Goal: Information Seeking & Learning: Understand process/instructions

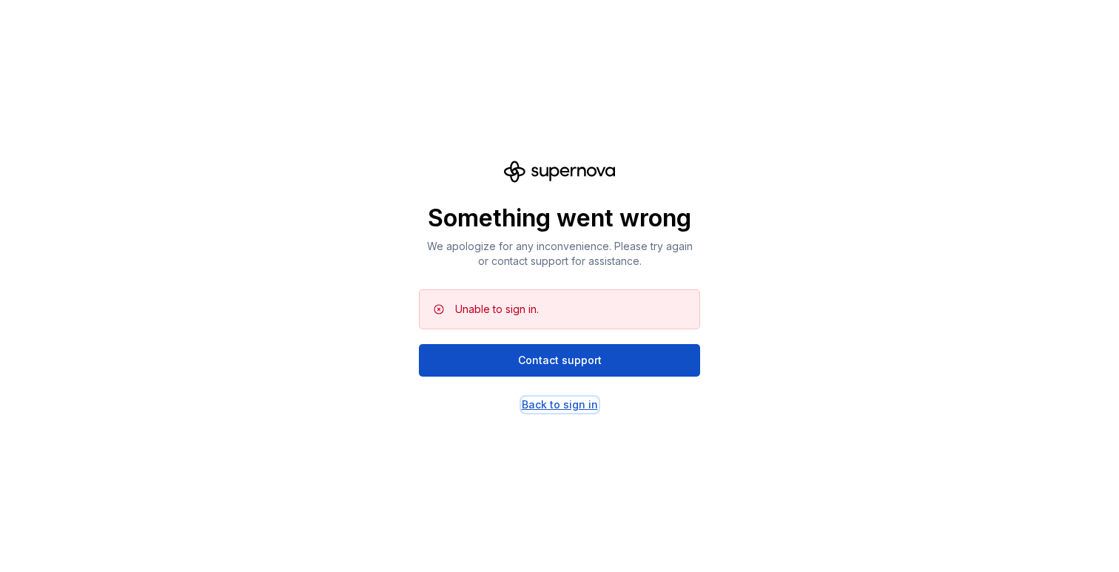
click at [551, 408] on div "Back to sign in" at bounding box center [560, 404] width 76 height 15
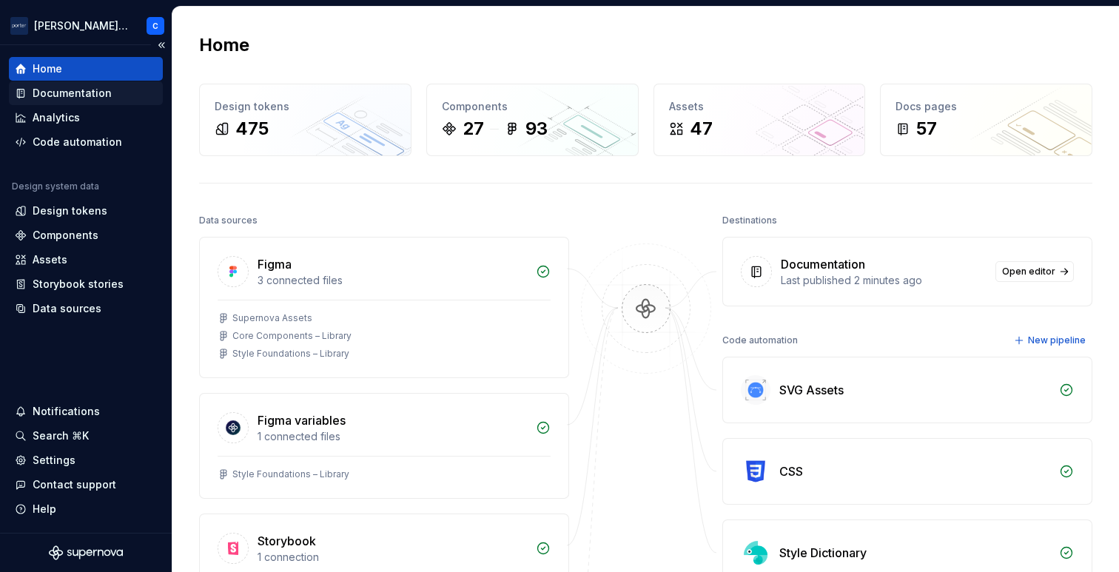
click at [72, 100] on div "Documentation" at bounding box center [72, 93] width 79 height 15
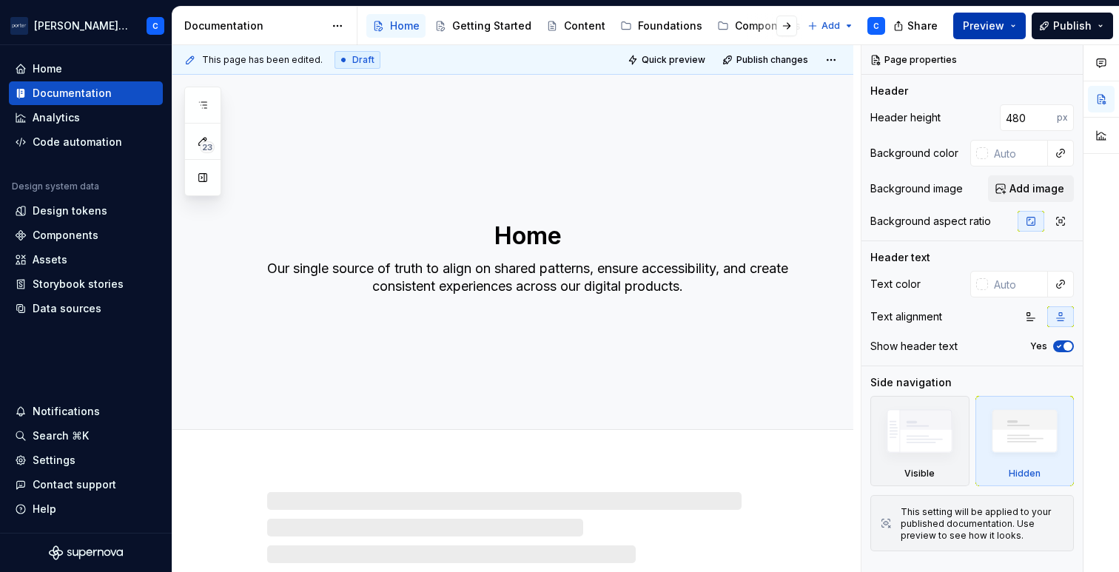
click at [996, 30] on span "Preview" at bounding box center [983, 25] width 41 height 15
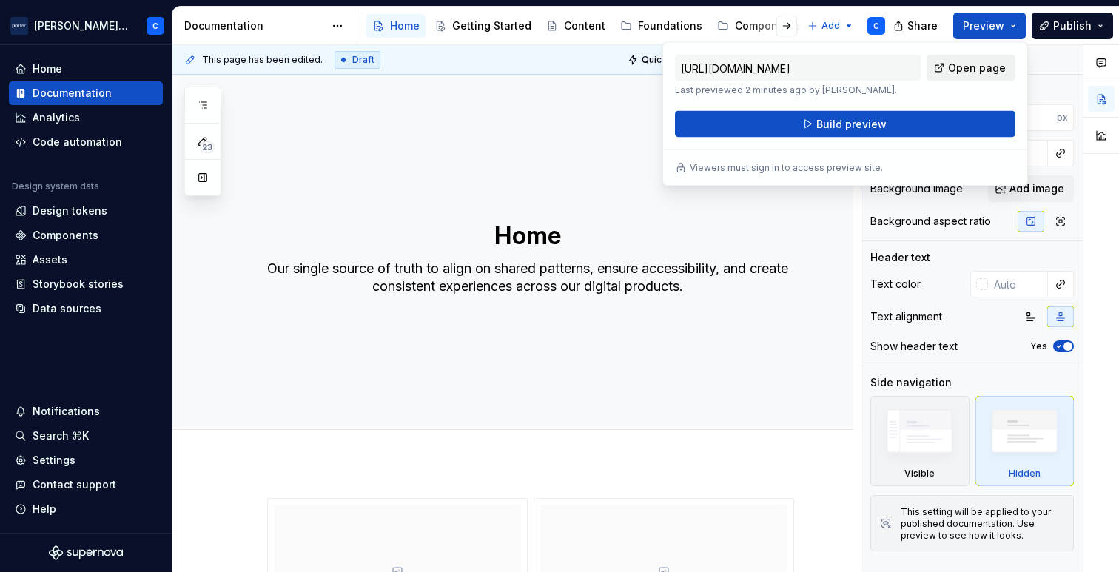
click at [968, 72] on span "Open page" at bounding box center [977, 68] width 58 height 15
type textarea "*"
